Goal: Task Accomplishment & Management: Use online tool/utility

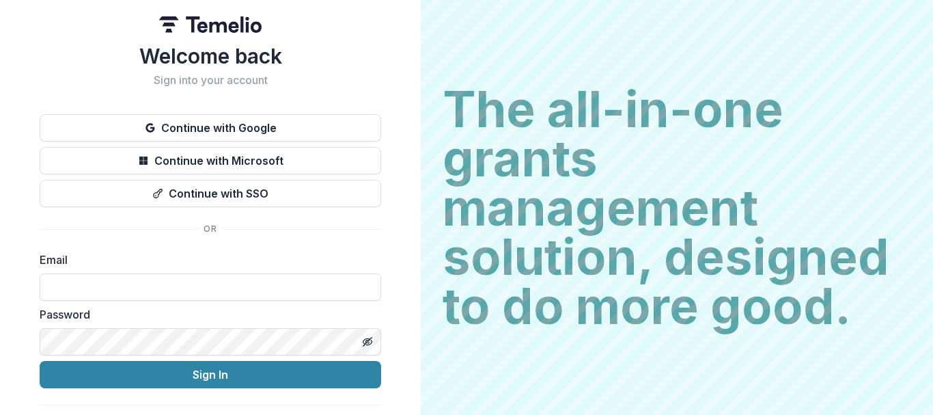
click at [105, 272] on div "Email" at bounding box center [210, 275] width 341 height 49
click at [98, 292] on input at bounding box center [210, 286] width 341 height 27
type input "**********"
click at [40, 361] on button "Sign In" at bounding box center [210, 374] width 341 height 27
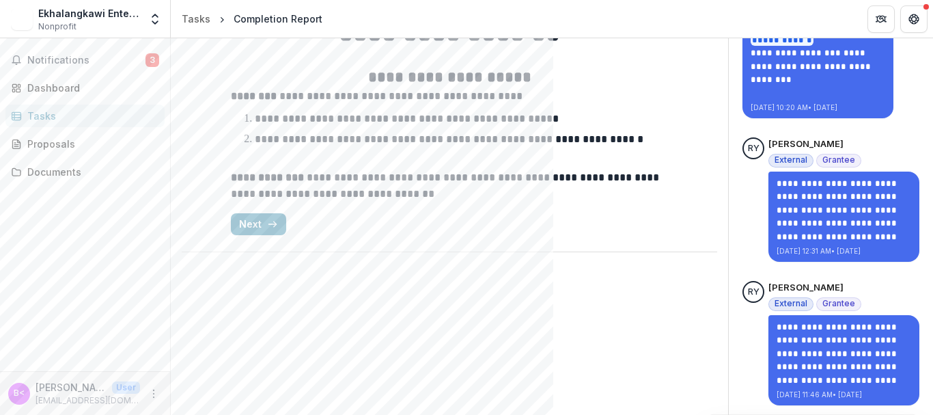
scroll to position [137, 0]
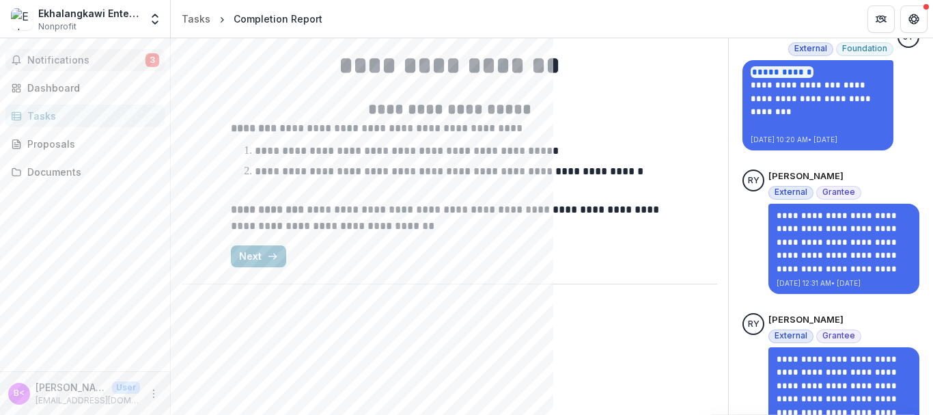
click at [91, 61] on span "Notifications" at bounding box center [86, 61] width 118 height 12
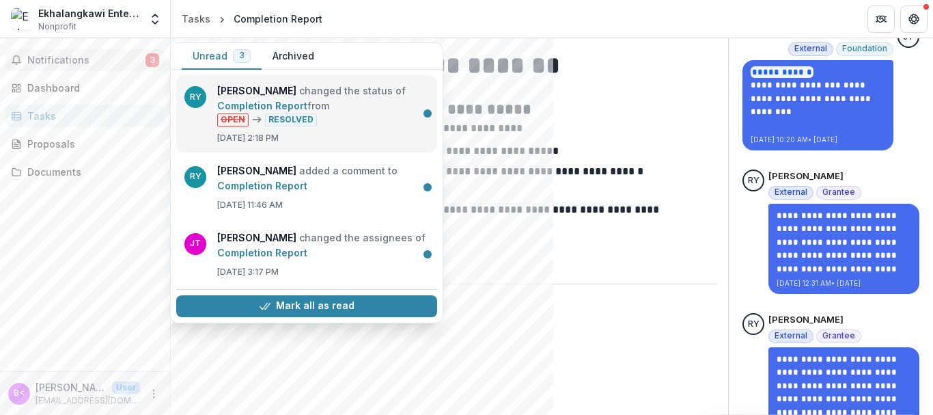
click at [307, 111] on link "Completion Report" at bounding box center [262, 106] width 90 height 12
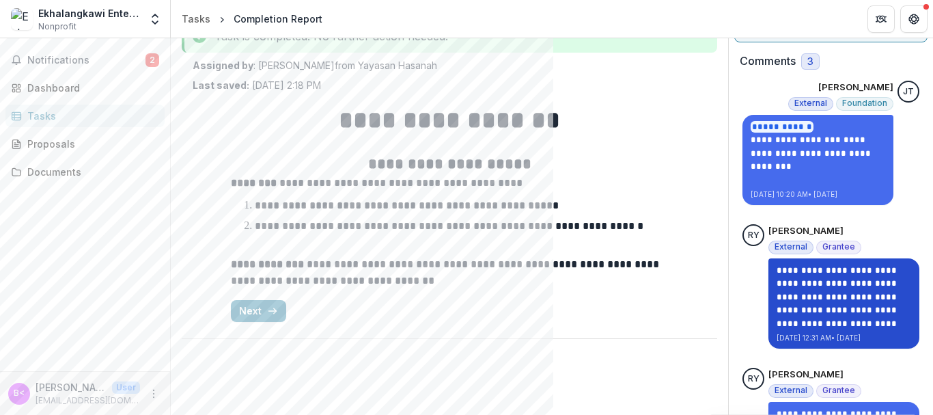
scroll to position [0, 0]
